Goal: Information Seeking & Learning: Learn about a topic

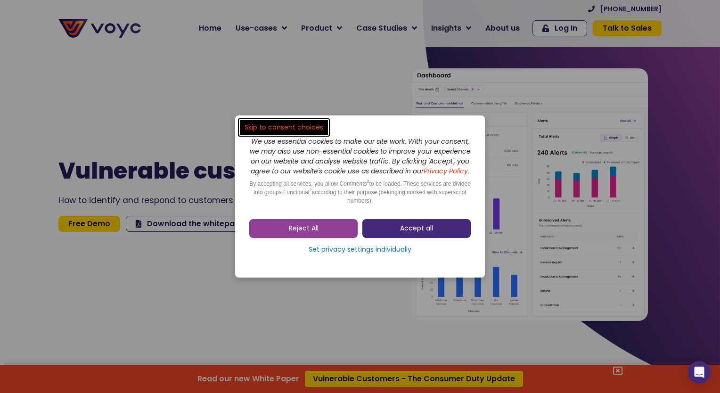
click at [407, 233] on span "Accept all" at bounding box center [416, 228] width 33 height 9
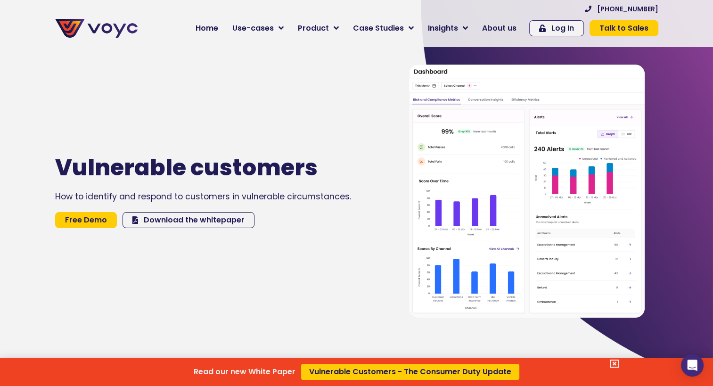
click at [619, 363] on icon at bounding box center [614, 363] width 9 height 9
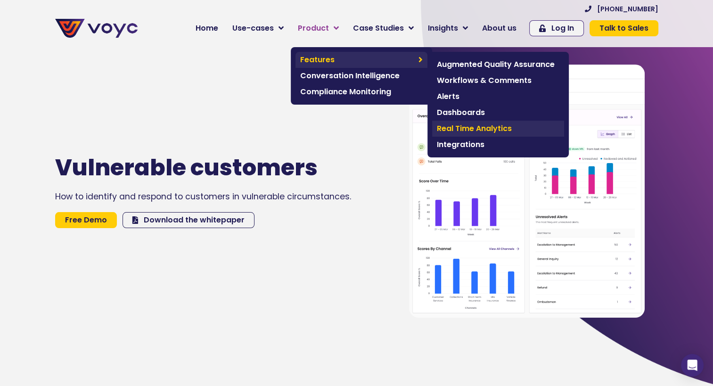
click at [494, 126] on span "Real Time Analytics" at bounding box center [498, 128] width 123 height 11
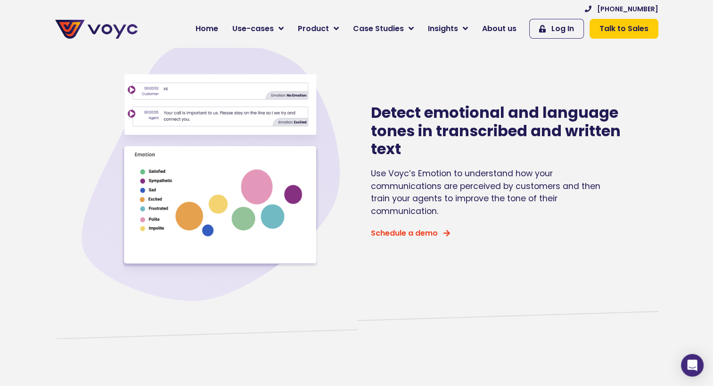
scroll to position [424, 0]
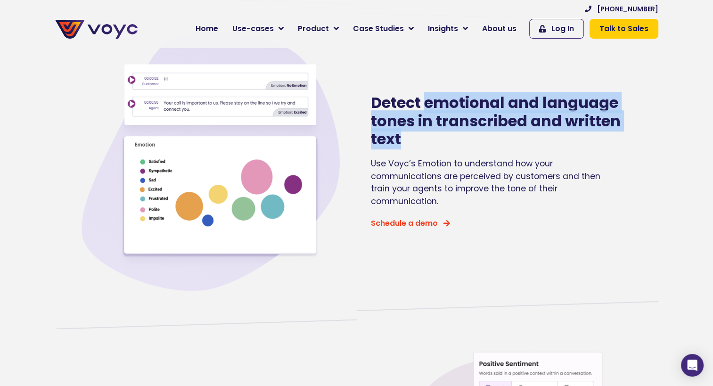
drag, startPoint x: 427, startPoint y: 101, endPoint x: 438, endPoint y: 135, distance: 35.3
click at [438, 135] on h2 "Detect emotional and language tones in transcribed and written text" at bounding box center [496, 121] width 250 height 54
drag, startPoint x: 438, startPoint y: 135, endPoint x: 445, endPoint y: 146, distance: 13.3
click at [445, 146] on h2 "Detect emotional and language tones in transcribed and written text" at bounding box center [496, 121] width 250 height 54
click at [445, 145] on h2 "Detect emotional and language tones in transcribed and written text" at bounding box center [496, 121] width 250 height 54
